Goal: Task Accomplishment & Management: Manage account settings

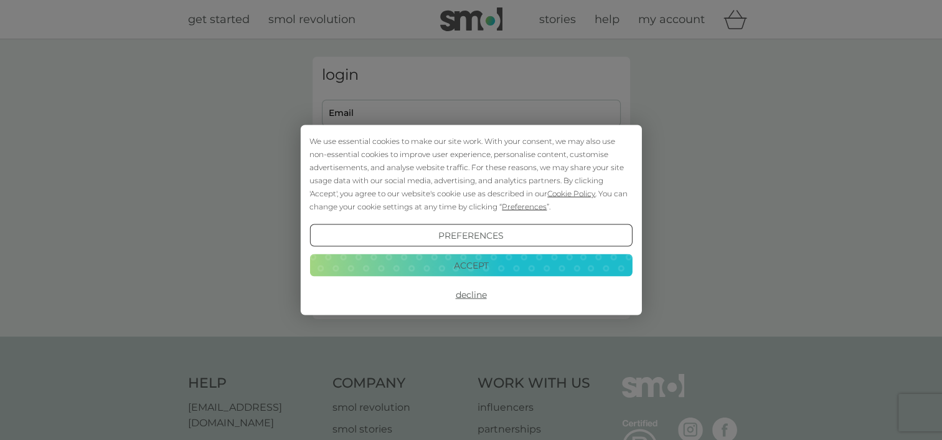
type input "[EMAIL_ADDRESS][DOMAIN_NAME]"
click at [470, 294] on button "Decline" at bounding box center [471, 294] width 323 height 22
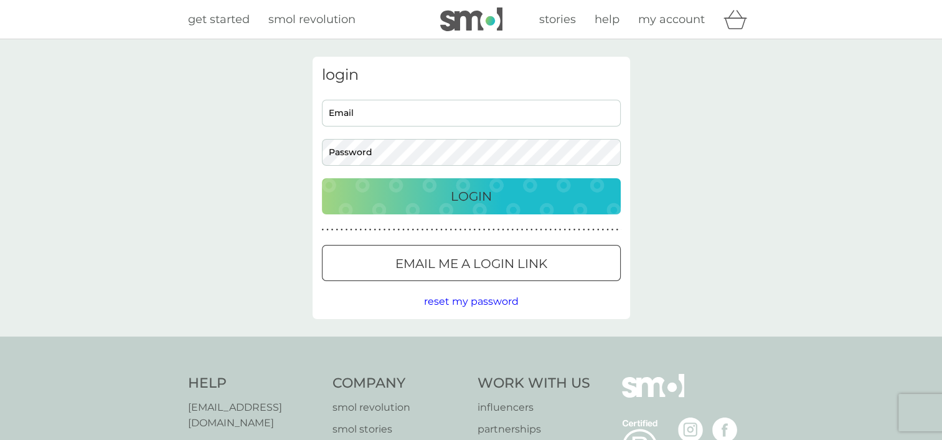
type input "[EMAIL_ADDRESS][DOMAIN_NAME]"
click at [473, 196] on p "Login" at bounding box center [471, 196] width 41 height 20
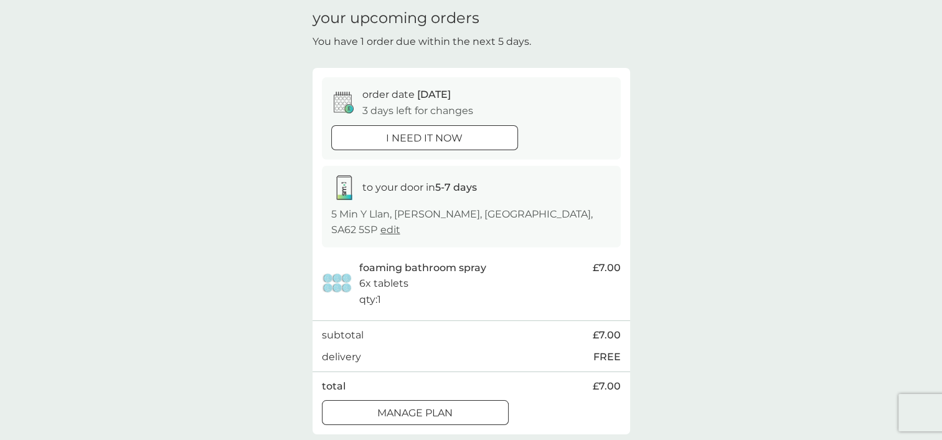
scroll to position [55, 0]
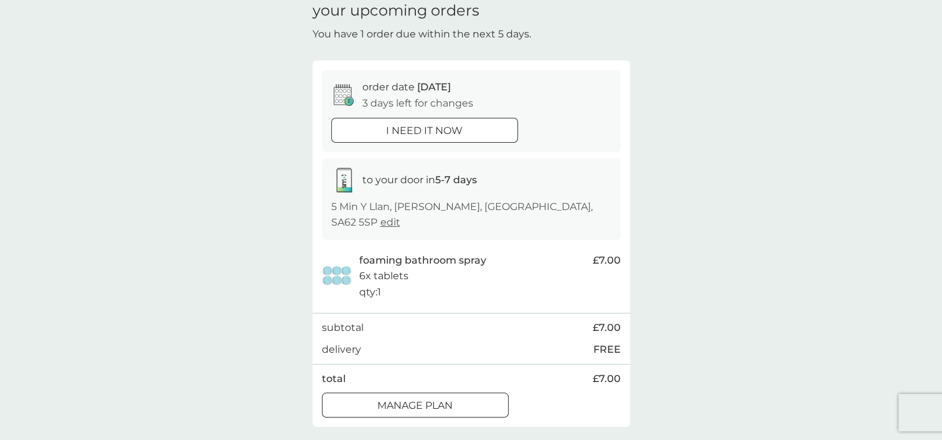
click at [456, 397] on div "Manage plan" at bounding box center [416, 405] width 186 height 16
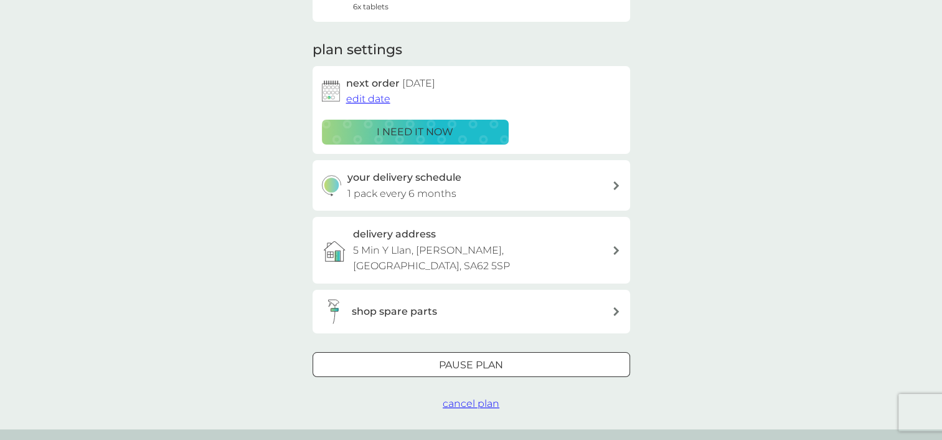
scroll to position [146, 0]
drag, startPoint x: 485, startPoint y: 360, endPoint x: 486, endPoint y: 340, distance: 20.0
click at [486, 351] on div "Pause plan cancel plan" at bounding box center [472, 381] width 318 height 60
click at [486, 356] on div "Pause plan" at bounding box center [471, 364] width 316 height 16
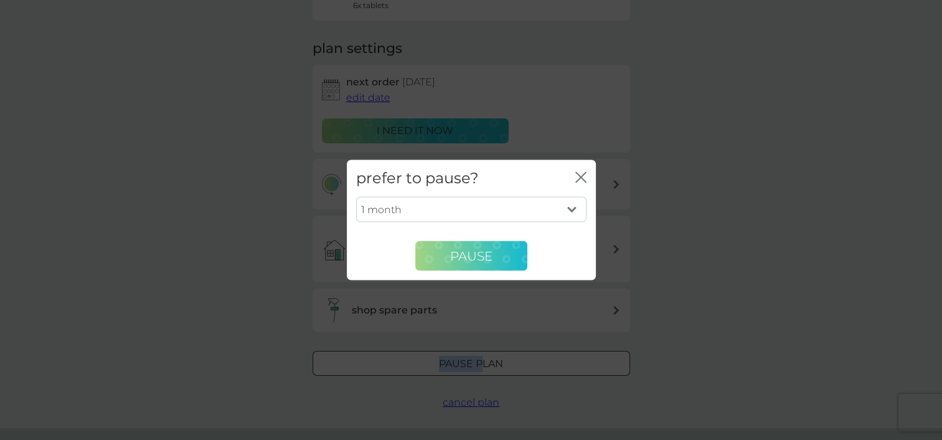
click at [481, 255] on span "Pause" at bounding box center [471, 255] width 42 height 15
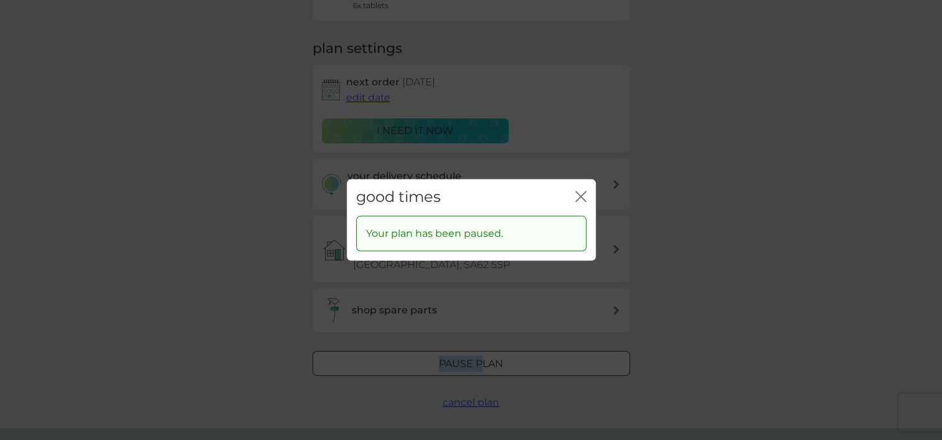
click at [581, 201] on icon "close" at bounding box center [581, 196] width 11 height 11
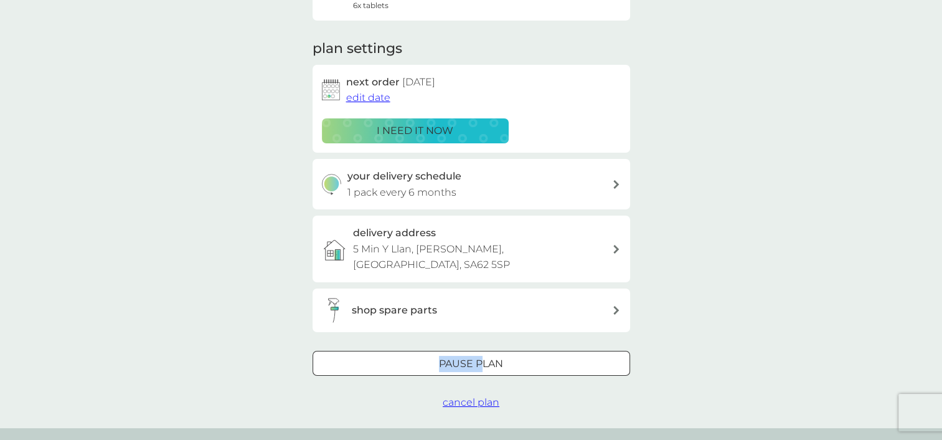
scroll to position [0, 0]
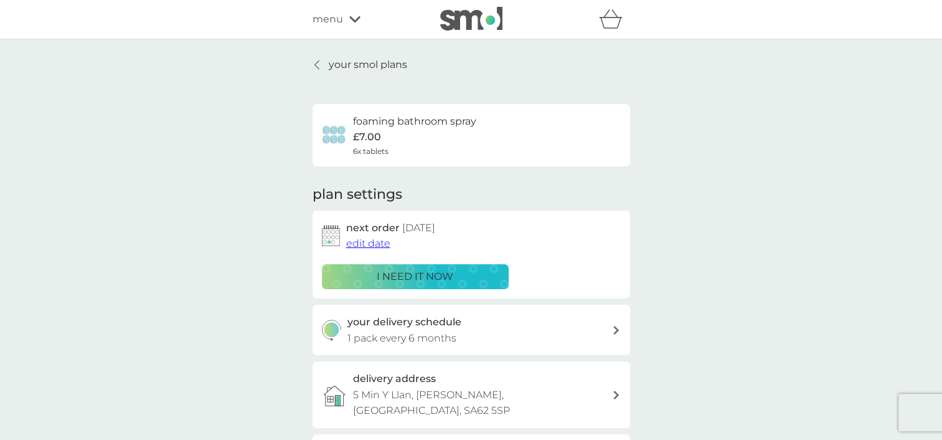
click at [362, 61] on p "your smol plans" at bounding box center [368, 65] width 78 height 16
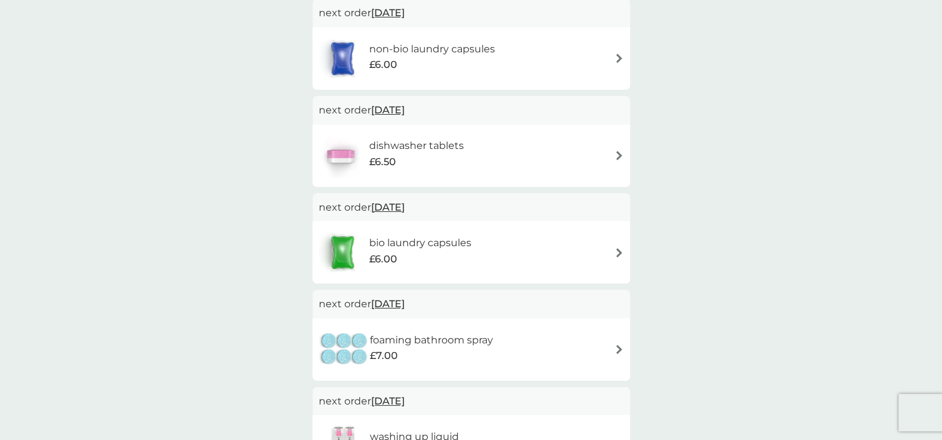
scroll to position [249, 0]
click at [623, 156] on img at bounding box center [619, 154] width 9 height 9
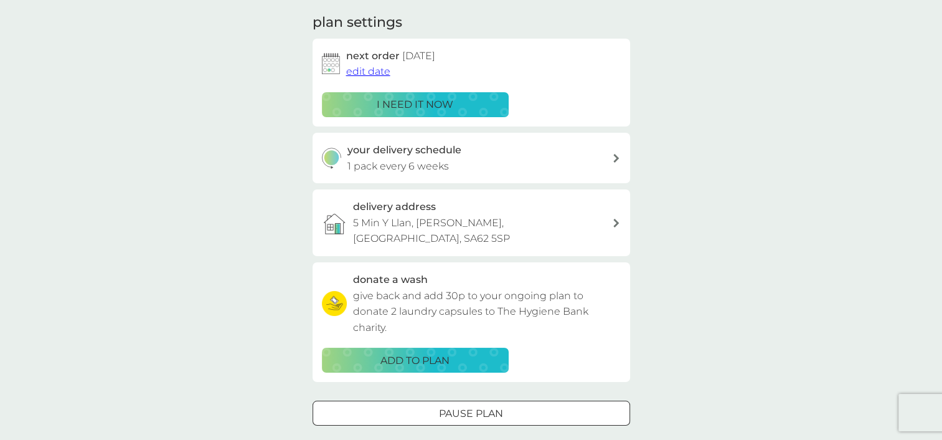
scroll to position [174, 0]
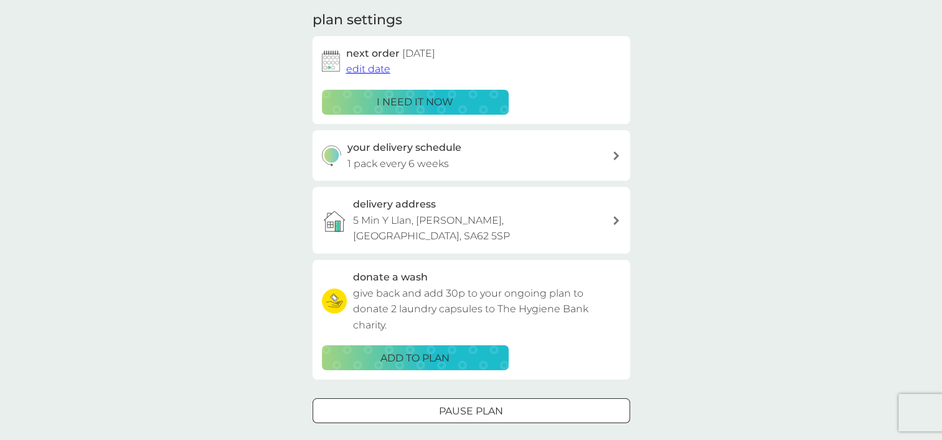
click at [522, 403] on div "Pause plan" at bounding box center [471, 411] width 316 height 16
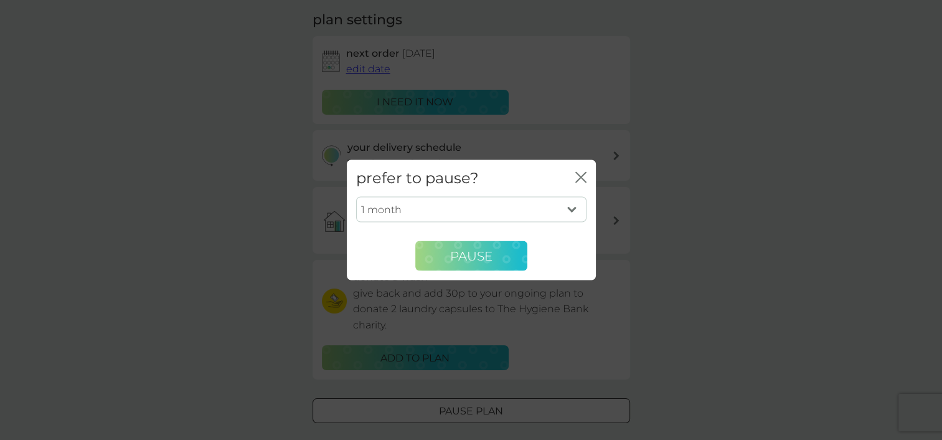
click at [493, 256] on button "Pause" at bounding box center [471, 256] width 112 height 30
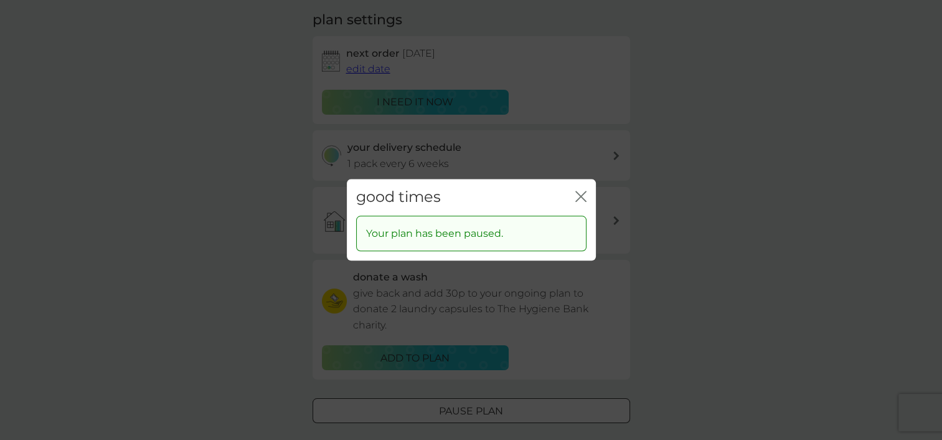
click at [584, 195] on icon "close" at bounding box center [581, 196] width 11 height 11
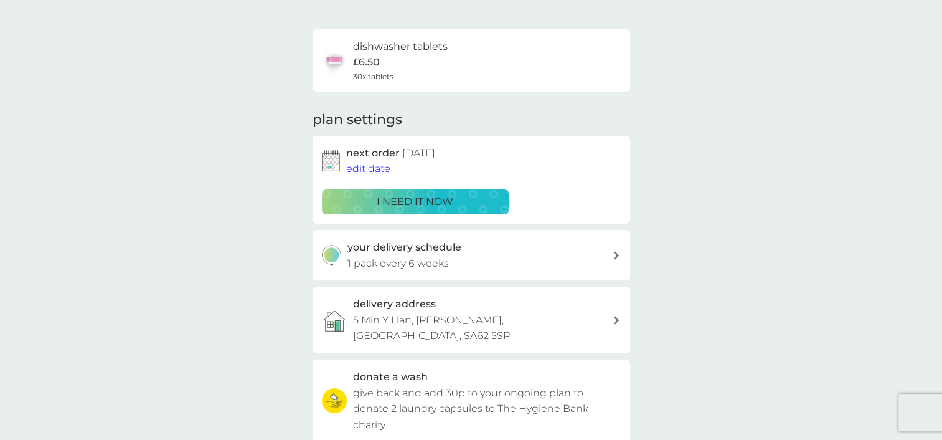
scroll to position [0, 0]
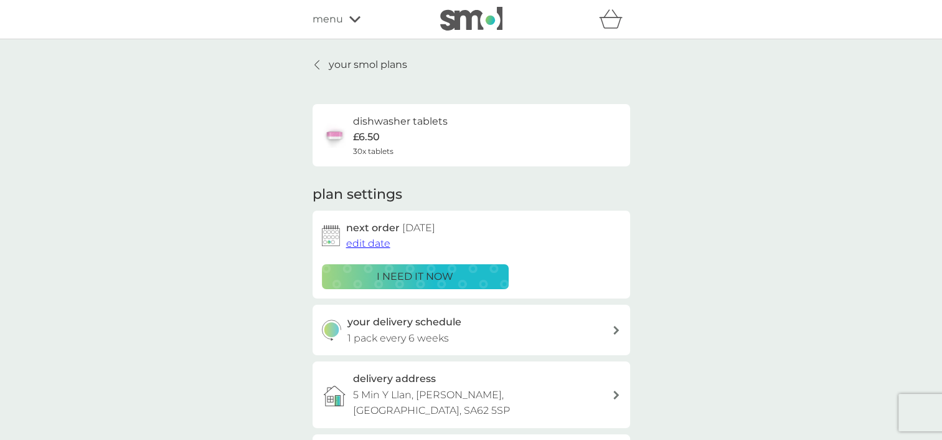
click at [389, 65] on p "your smol plans" at bounding box center [368, 65] width 78 height 16
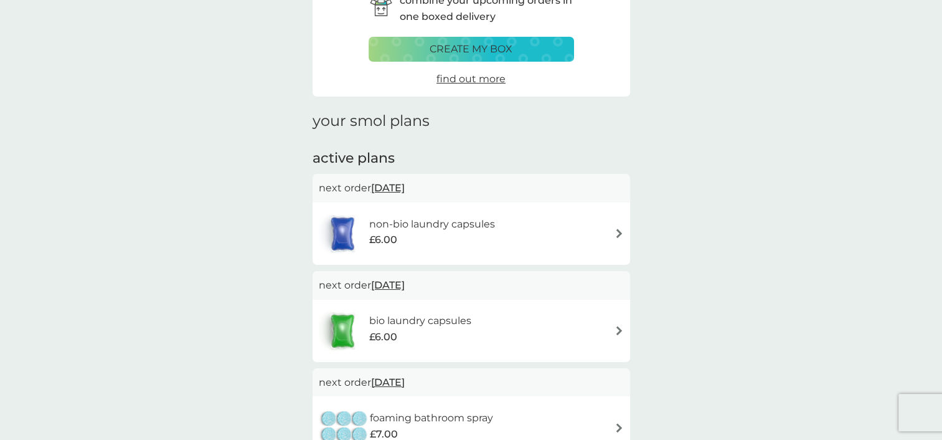
scroll to position [79, 0]
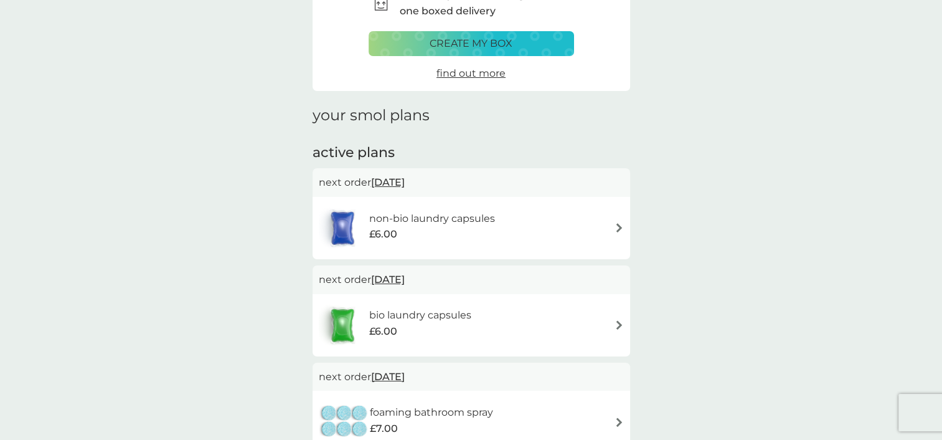
click at [405, 282] on span "[DATE]" at bounding box center [388, 279] width 34 height 24
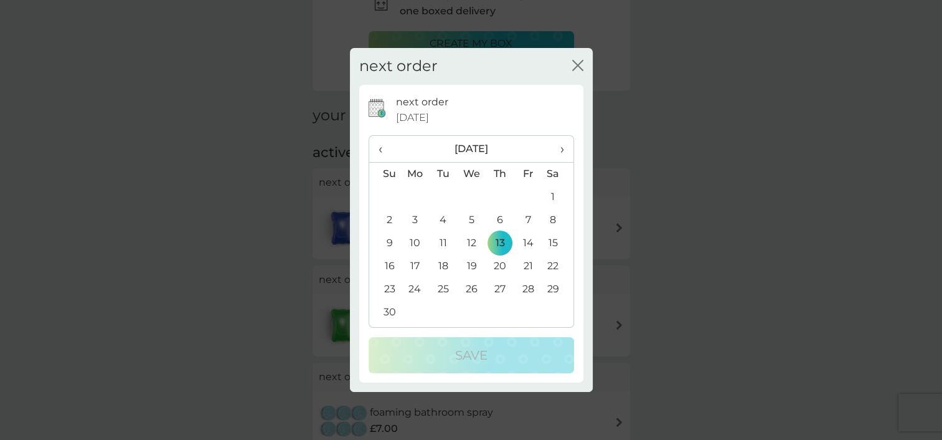
click at [581, 64] on icon "close" at bounding box center [577, 65] width 11 height 11
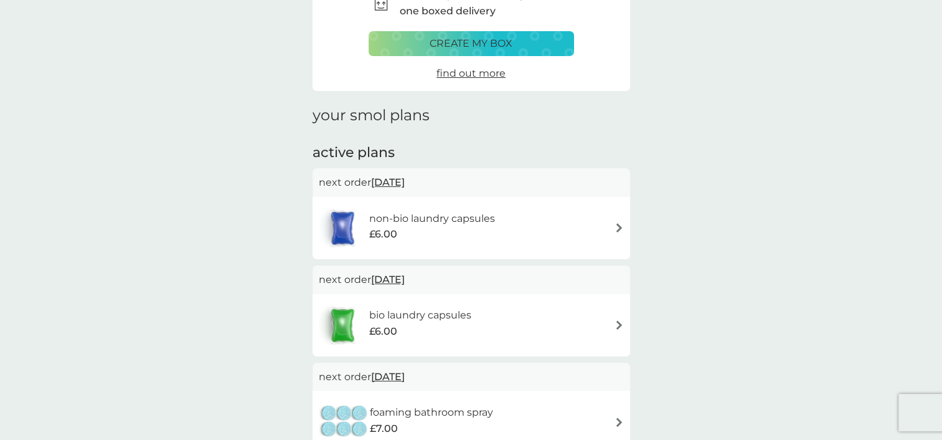
click at [618, 323] on img at bounding box center [619, 324] width 9 height 9
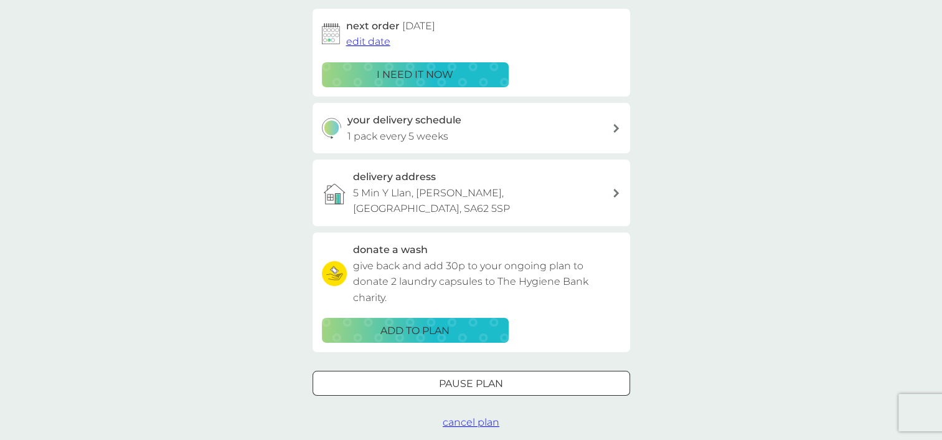
scroll to position [208, 0]
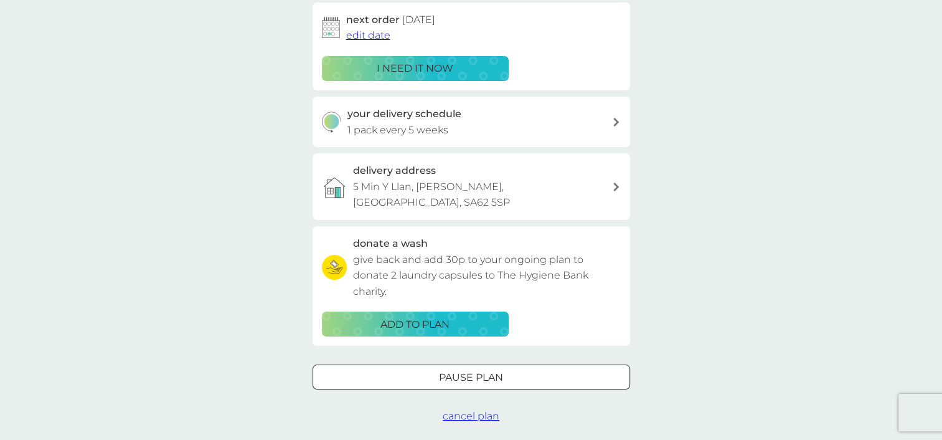
click at [492, 371] on div at bounding box center [471, 377] width 45 height 13
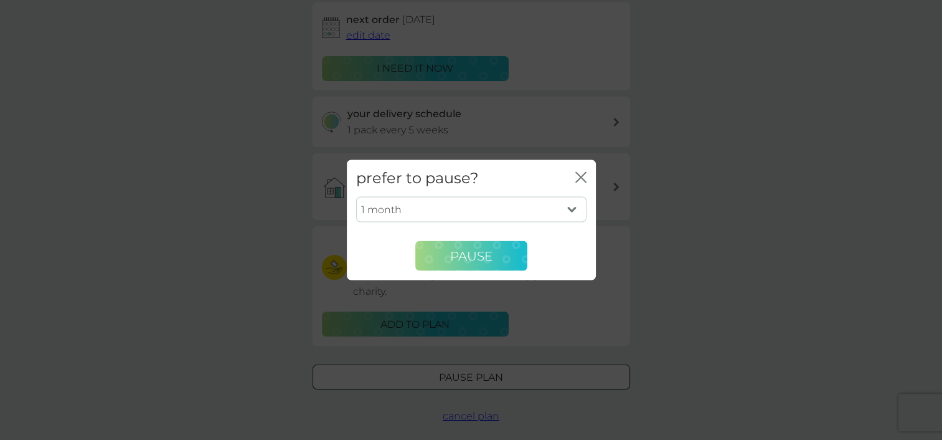
click at [477, 245] on button "Pause" at bounding box center [471, 256] width 112 height 30
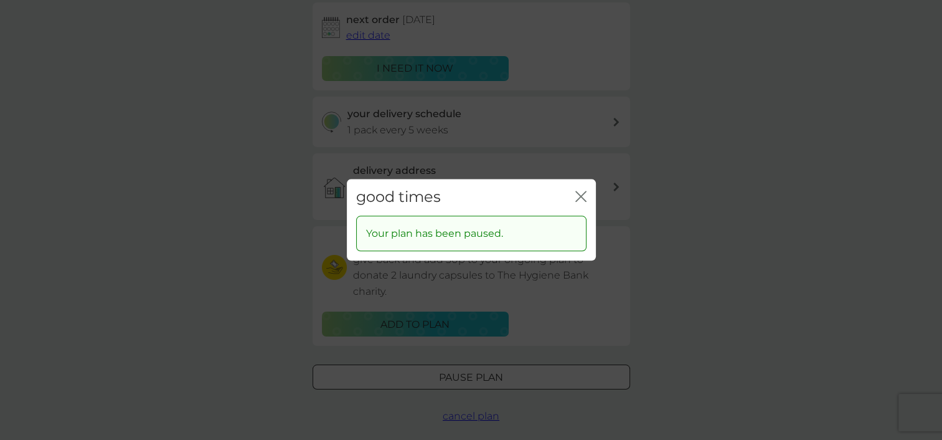
click at [576, 192] on icon "close" at bounding box center [578, 196] width 5 height 10
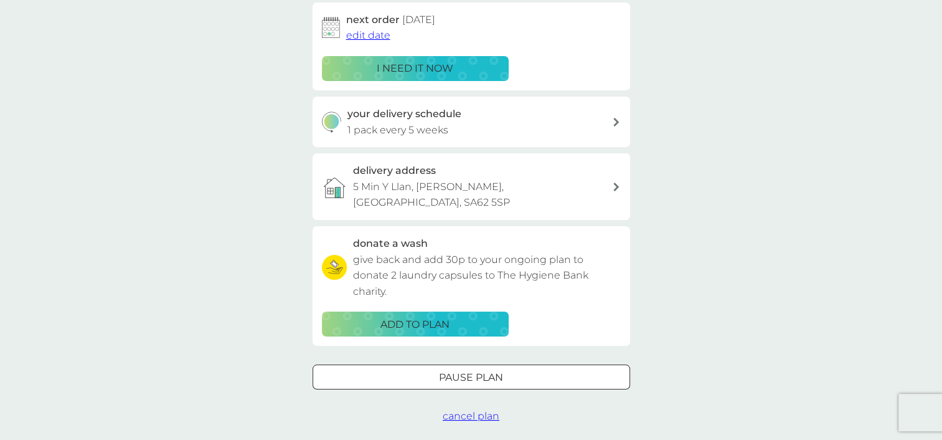
scroll to position [0, 0]
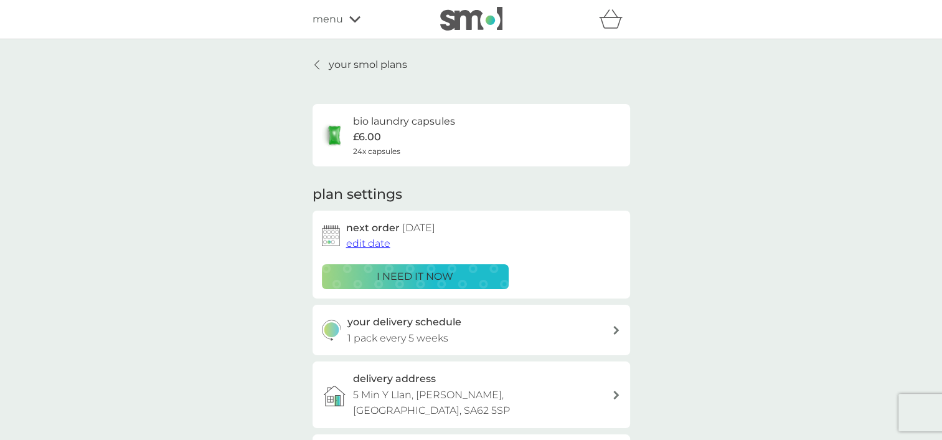
click at [379, 70] on p "your smol plans" at bounding box center [368, 65] width 78 height 16
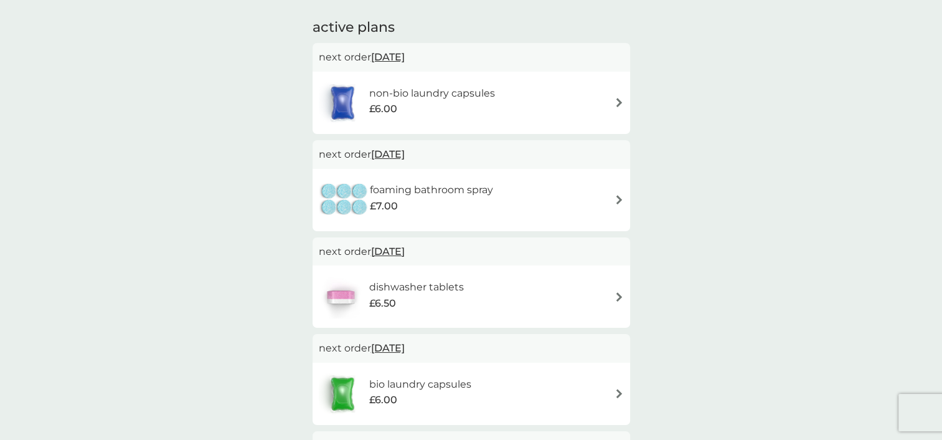
scroll to position [204, 0]
click at [617, 197] on img at bounding box center [619, 199] width 9 height 9
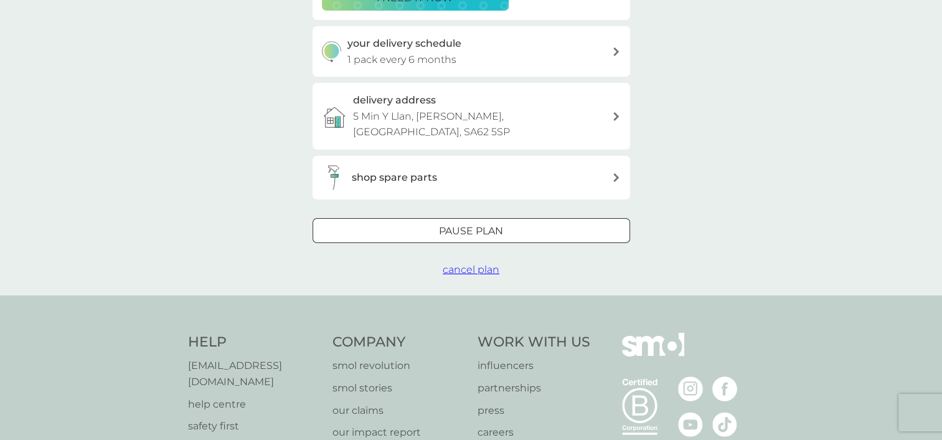
scroll to position [280, 0]
click at [506, 222] on div "Pause plan" at bounding box center [471, 230] width 316 height 16
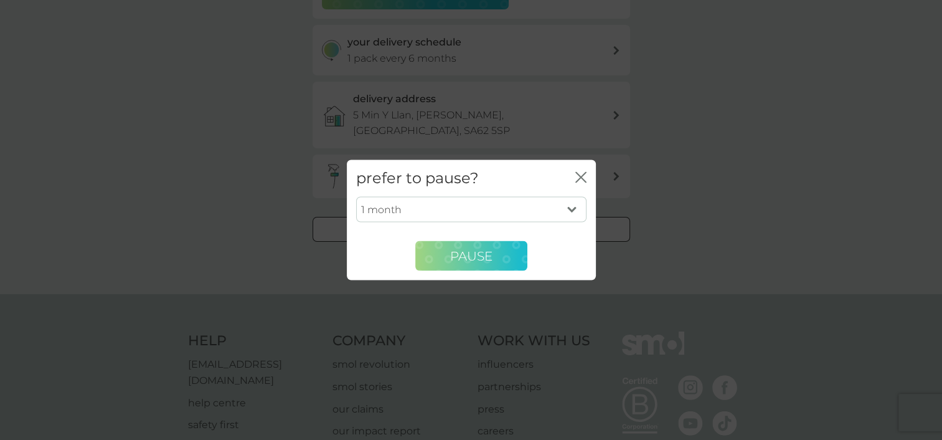
click at [469, 255] on span "Pause" at bounding box center [471, 255] width 42 height 15
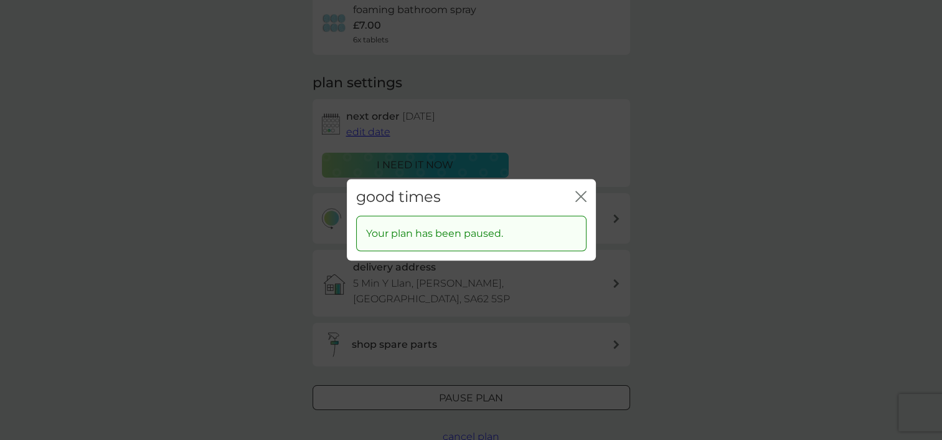
scroll to position [0, 0]
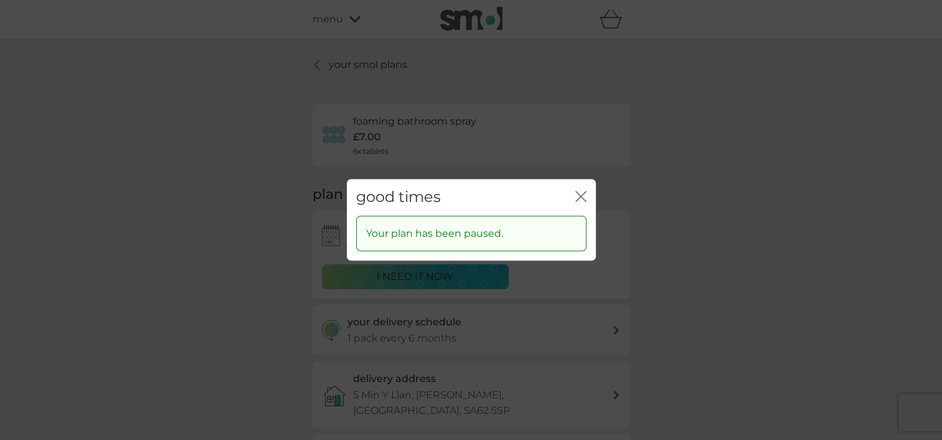
click at [582, 192] on icon "close" at bounding box center [581, 196] width 11 height 11
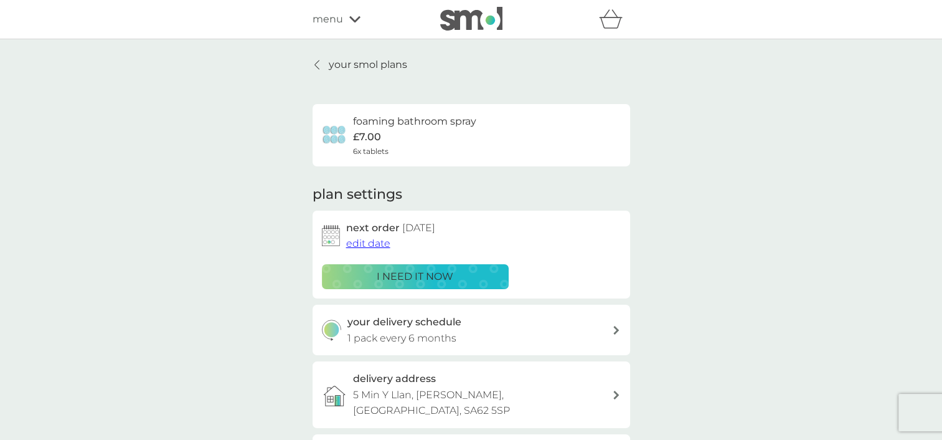
click at [386, 61] on p "your smol plans" at bounding box center [368, 65] width 78 height 16
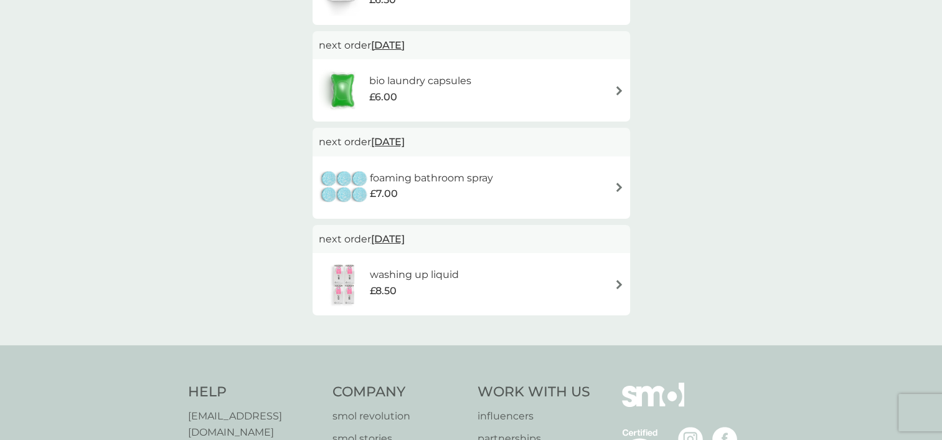
scroll to position [411, 0]
click at [613, 285] on div "washing up liquid £8.50" at bounding box center [471, 284] width 305 height 44
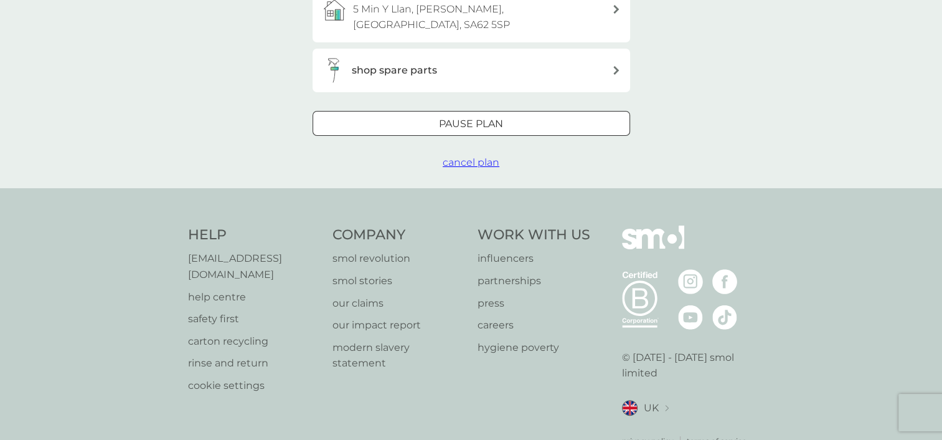
scroll to position [397, 0]
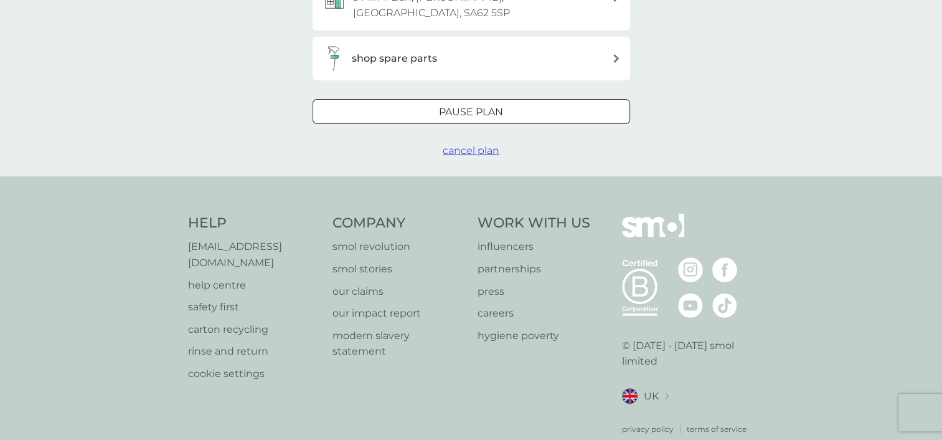
click at [505, 104] on div "Pause plan" at bounding box center [471, 112] width 316 height 16
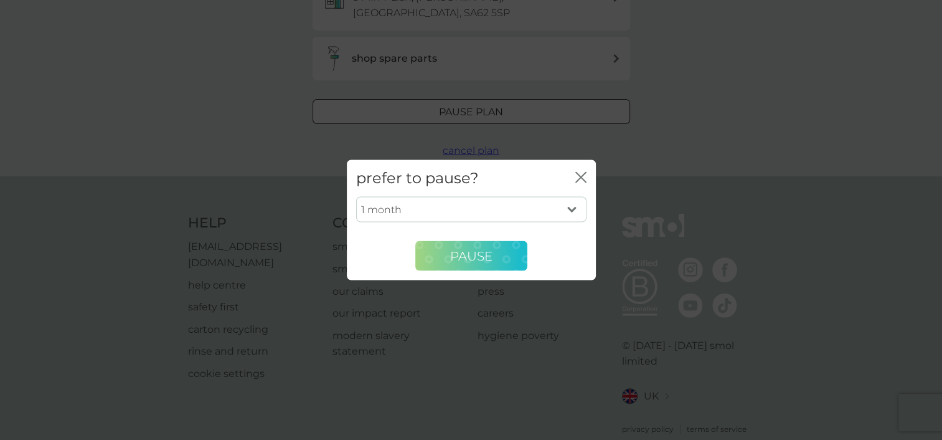
click at [473, 258] on span "Pause" at bounding box center [471, 255] width 42 height 15
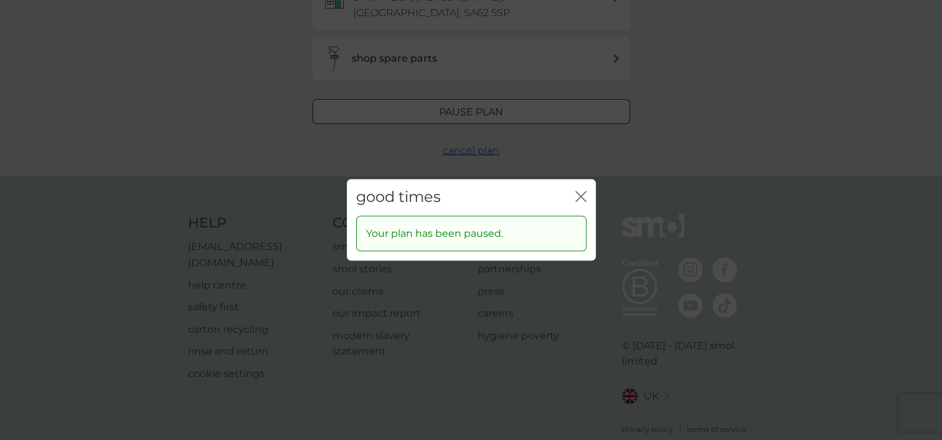
click at [585, 194] on icon "close" at bounding box center [581, 196] width 11 height 11
